Goal: Book appointment/travel/reservation

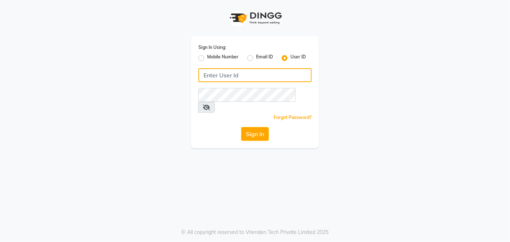
click at [228, 76] on input "Username" at bounding box center [254, 75] width 113 height 14
type input "[PERSON_NAME]"
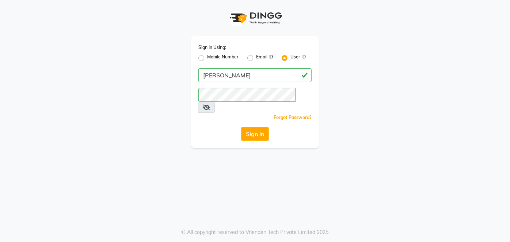
click at [261, 127] on button "Sign In" at bounding box center [255, 134] width 28 height 14
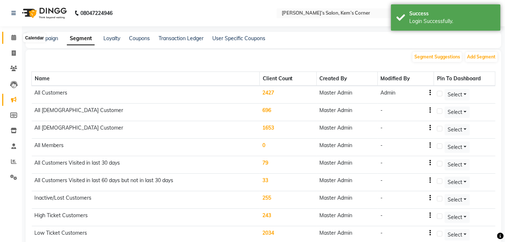
click at [15, 39] on icon at bounding box center [13, 37] width 5 height 5
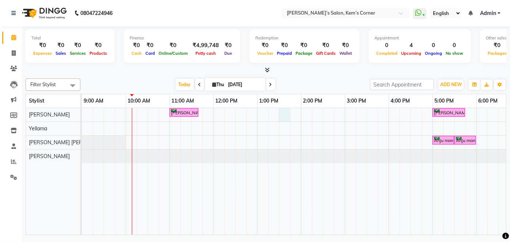
click at [281, 109] on div "[PERSON_NAME], TK01, 11:00 AM-11:40 AM, Haircut - [DEMOGRAPHIC_DATA] Hair Cut (…" at bounding box center [367, 171] width 570 height 127
select select "50293"
select select "tentative"
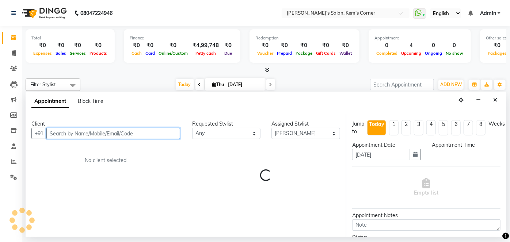
select select "810"
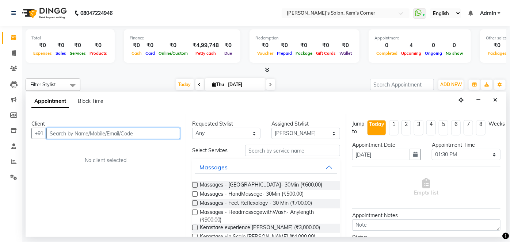
click at [121, 133] on input "text" at bounding box center [113, 133] width 134 height 11
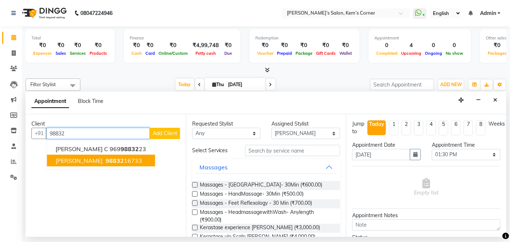
click at [76, 160] on span "[PERSON_NAME]" at bounding box center [79, 160] width 47 height 7
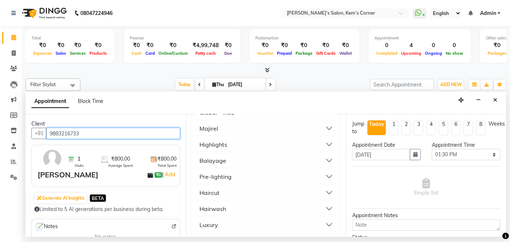
scroll to position [488, 0]
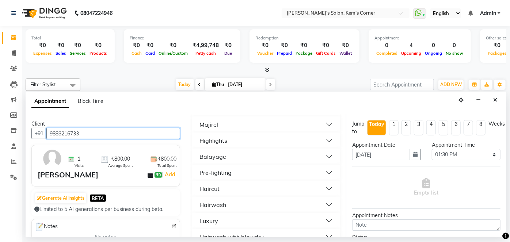
type input "9883216733"
click at [277, 182] on button "Haircut" at bounding box center [266, 188] width 142 height 13
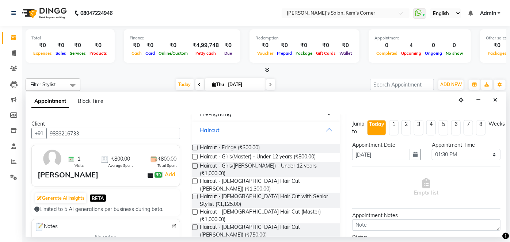
scroll to position [547, 0]
click at [265, 204] on span "Haircut - [DEMOGRAPHIC_DATA] Hair Cut ([PERSON_NAME]) (₹750.00)" at bounding box center [267, 230] width 135 height 15
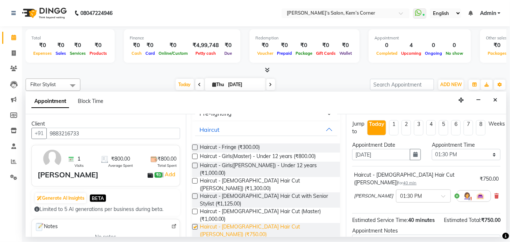
checkbox input "false"
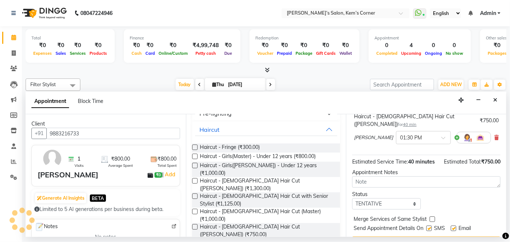
scroll to position [70, 0]
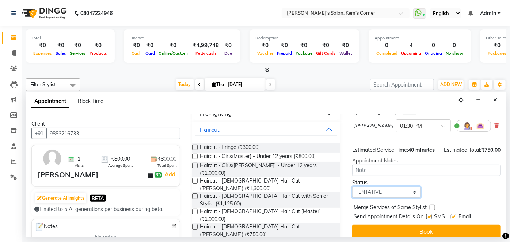
click at [411, 193] on select "Select TENTATIVE CONFIRM CHECK-IN UPCOMING" at bounding box center [386, 192] width 69 height 11
select select "confirm booking"
click at [352, 187] on select "Select TENTATIVE CONFIRM CHECK-IN UPCOMING" at bounding box center [386, 192] width 69 height 11
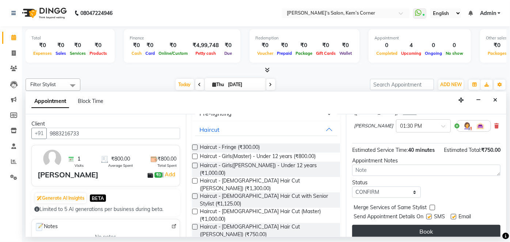
click at [430, 204] on button "Book" at bounding box center [426, 231] width 148 height 13
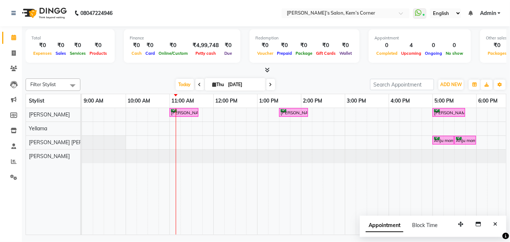
click at [270, 84] on icon at bounding box center [270, 85] width 3 height 4
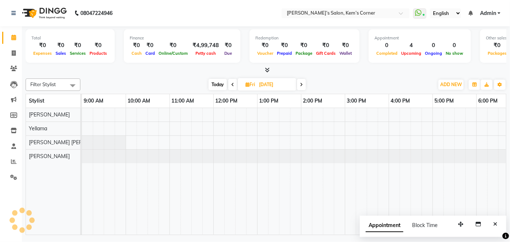
scroll to position [0, 88]
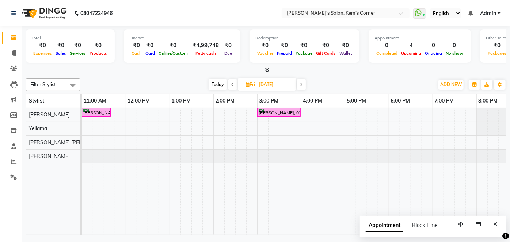
click at [301, 83] on icon at bounding box center [301, 85] width 3 height 4
click at [302, 84] on icon at bounding box center [302, 85] width 3 height 4
type input "[DATE]"
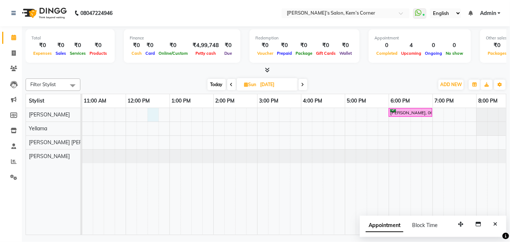
click at [151, 110] on div "[PERSON_NAME], 06:00 PM-07:00 PM, Hairwash with blowdry - Waist Length" at bounding box center [279, 171] width 570 height 127
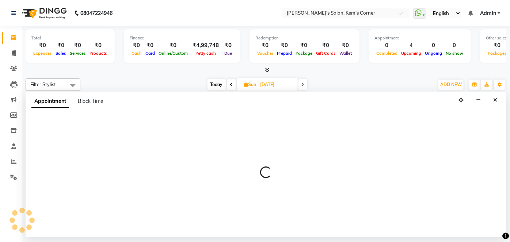
select select "50293"
select select "750"
select select "tentative"
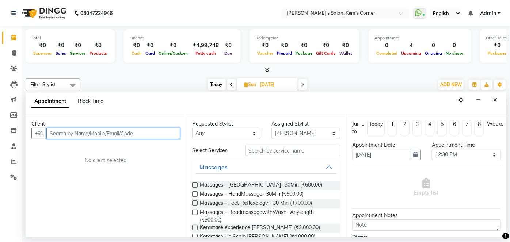
click at [123, 137] on input "text" at bounding box center [113, 133] width 134 height 11
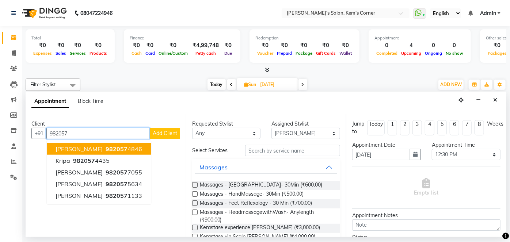
click at [99, 148] on button "[PERSON_NAME] 982057 4846" at bounding box center [99, 149] width 104 height 12
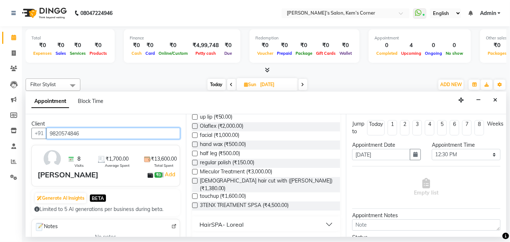
scroll to position [211, 0]
type input "9820574846"
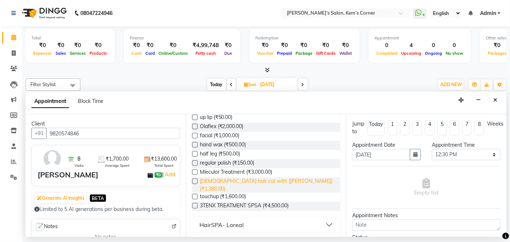
click at [253, 181] on span "[DEMOGRAPHIC_DATA] hair cut with ([PERSON_NAME]) (₹1,380.00)" at bounding box center [267, 185] width 135 height 15
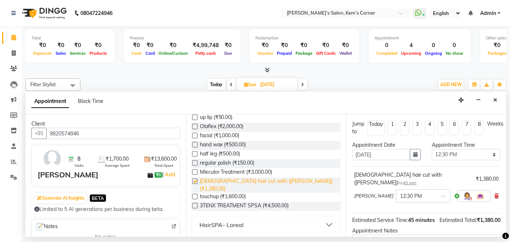
checkbox input "false"
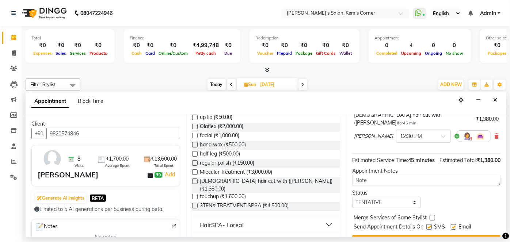
scroll to position [60, 0]
click at [411, 203] on select "Select TENTATIVE CONFIRM UPCOMING" at bounding box center [386, 202] width 69 height 11
select select "confirm booking"
click at [352, 197] on select "Select TENTATIVE CONFIRM UPCOMING" at bounding box center [386, 202] width 69 height 11
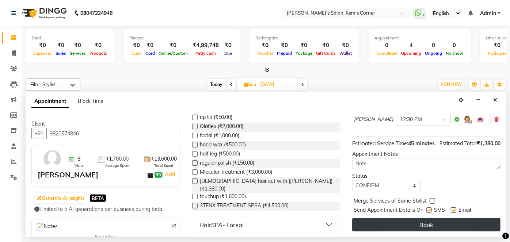
click at [429, 204] on button "Book" at bounding box center [426, 224] width 148 height 13
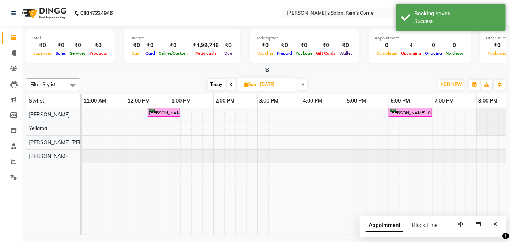
click at [214, 84] on span "Today" at bounding box center [217, 84] width 18 height 11
type input "[DATE]"
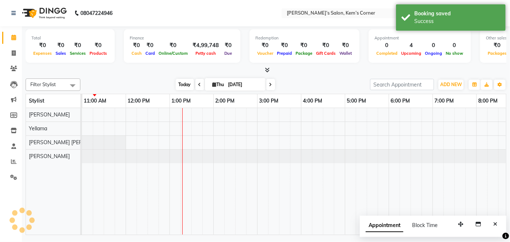
scroll to position [0, 88]
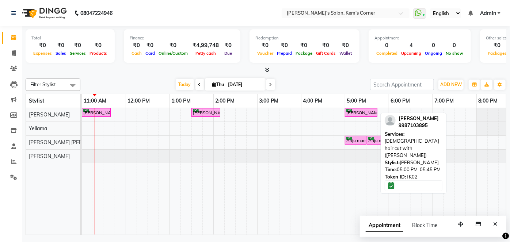
click at [358, 110] on div "[PERSON_NAME], TK02, 05:00 PM-05:45 PM, [DEMOGRAPHIC_DATA] hair cut with ([PERS…" at bounding box center [361, 112] width 31 height 7
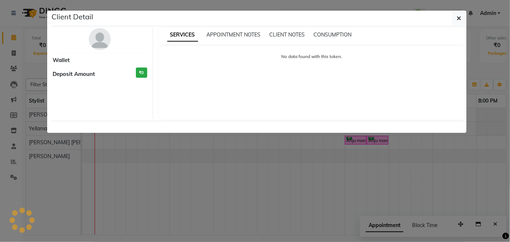
select select "6"
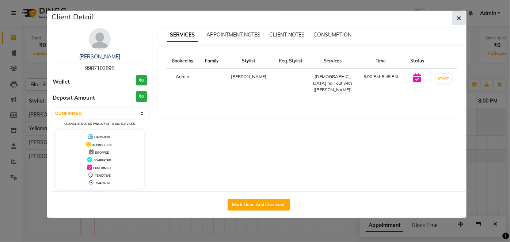
click at [460, 18] on icon "button" at bounding box center [459, 18] width 4 height 6
